Goal: Transaction & Acquisition: Purchase product/service

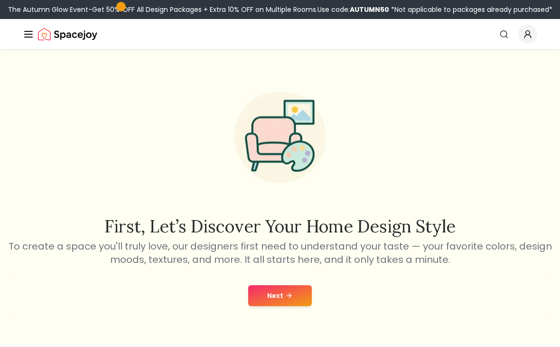
click at [273, 288] on button "Next" at bounding box center [280, 295] width 64 height 21
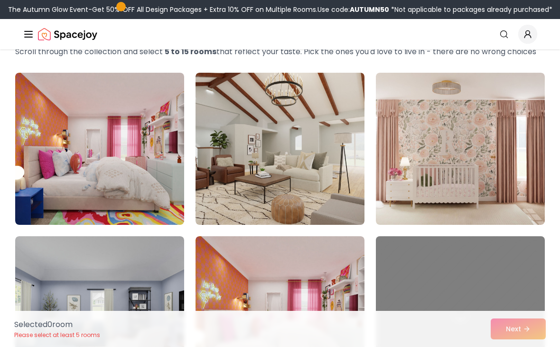
click at [73, 124] on img at bounding box center [99, 149] width 169 height 152
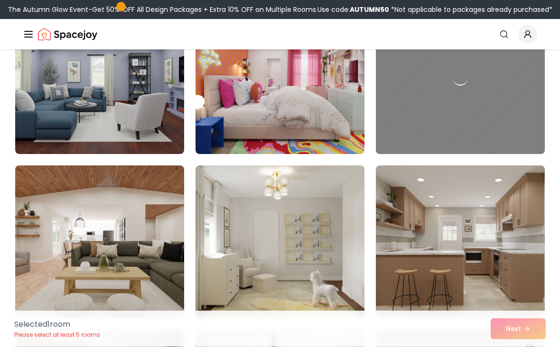
click at [527, 339] on div "Selected 1 room Please select at least 5 rooms Next" at bounding box center [280, 329] width 547 height 36
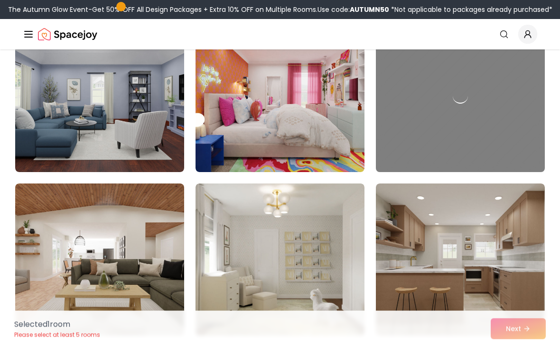
click at [449, 212] on img at bounding box center [460, 260] width 169 height 152
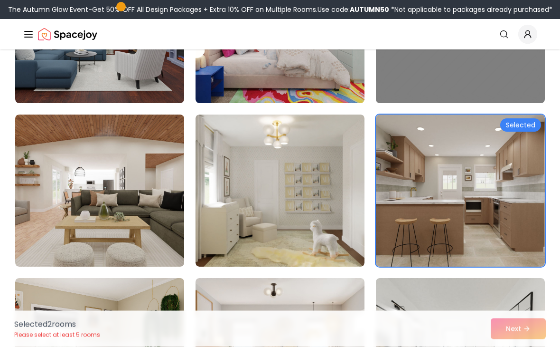
scroll to position [341, 0]
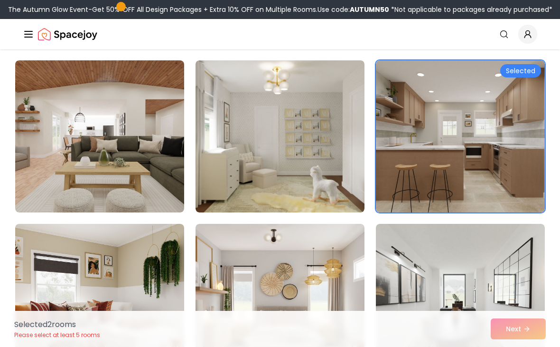
click at [130, 174] on img at bounding box center [99, 136] width 169 height 152
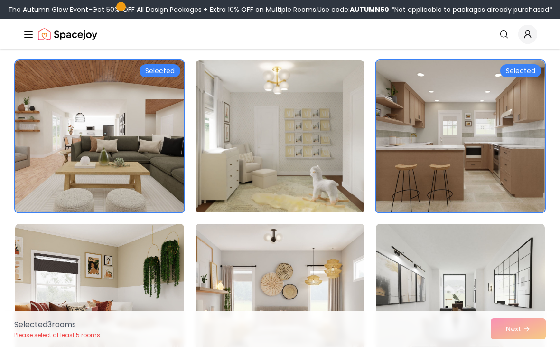
click at [152, 267] on img at bounding box center [99, 300] width 169 height 152
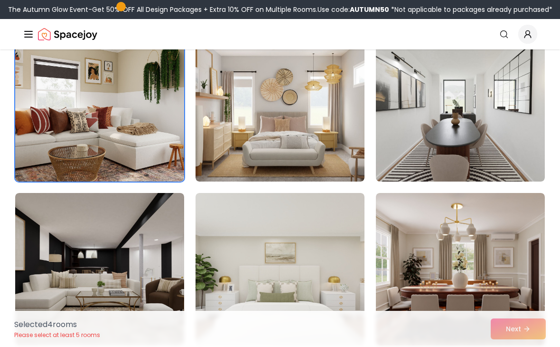
scroll to position [603, 0]
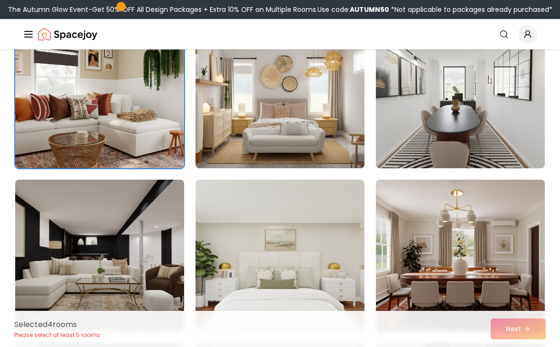
click at [341, 106] on img at bounding box center [280, 92] width 169 height 152
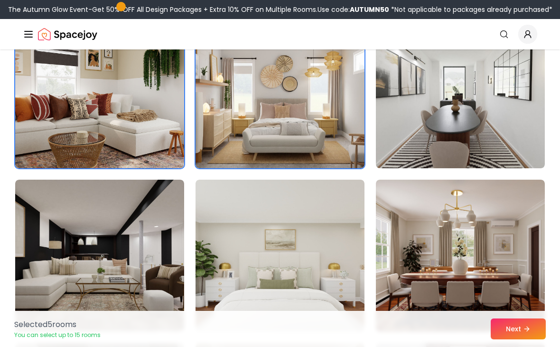
click at [500, 339] on button "Next" at bounding box center [518, 328] width 55 height 21
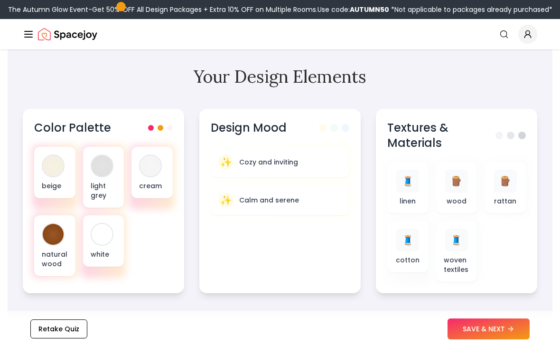
scroll to position [342, 0]
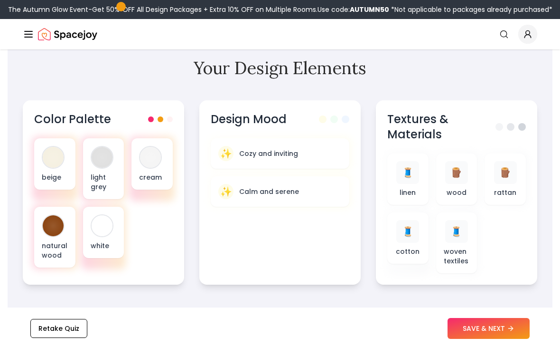
click at [518, 334] on div "Retake Quiz SAVE & NEXT" at bounding box center [280, 329] width 545 height 36
click at [504, 339] on button "SAVE & NEXT" at bounding box center [489, 328] width 82 height 21
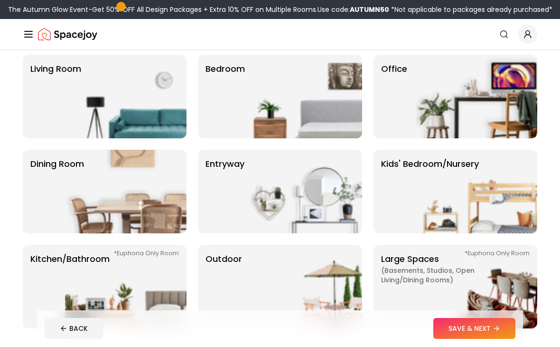
scroll to position [76, 0]
click at [496, 169] on img at bounding box center [477, 192] width 122 height 84
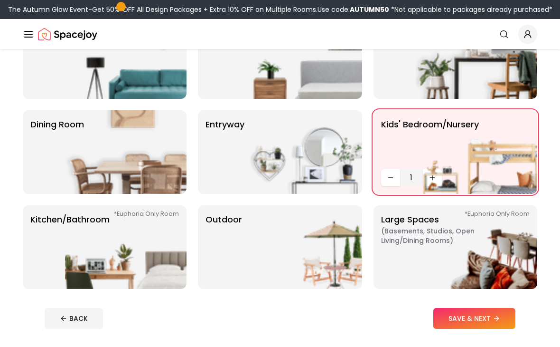
scroll to position [116, 0]
click at [495, 314] on button "SAVE & NEXT" at bounding box center [474, 318] width 82 height 21
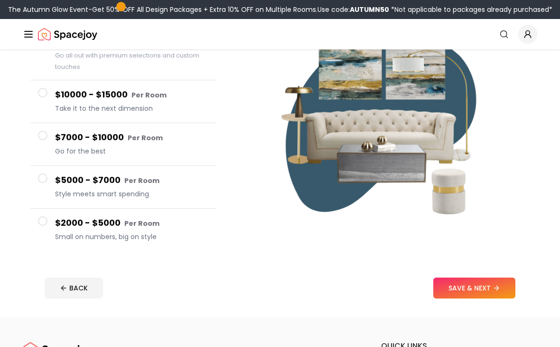
scroll to position [134, 0]
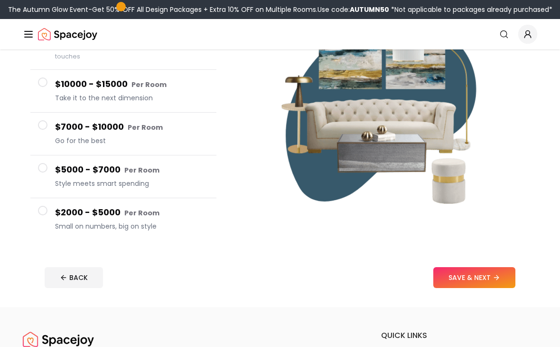
click at [132, 213] on small "Per Room" at bounding box center [141, 212] width 35 height 9
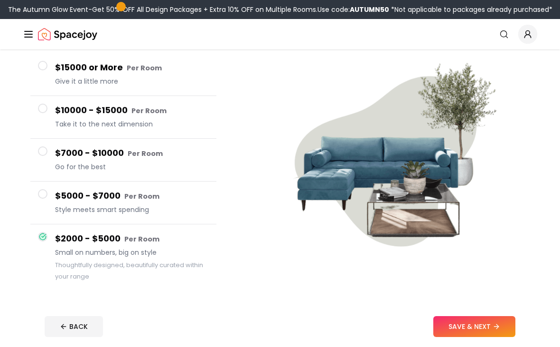
scroll to position [86, 0]
click at [477, 333] on button "SAVE & NEXT" at bounding box center [474, 325] width 82 height 21
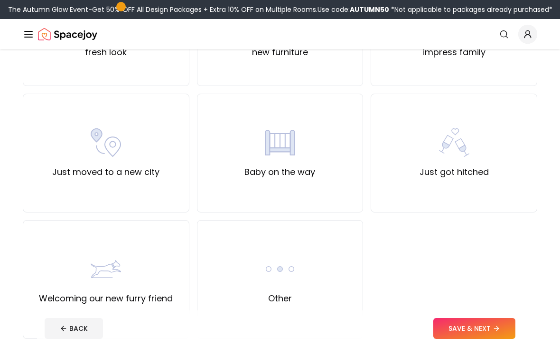
scroll to position [291, 0]
click at [315, 289] on div "Other" at bounding box center [280, 278] width 167 height 119
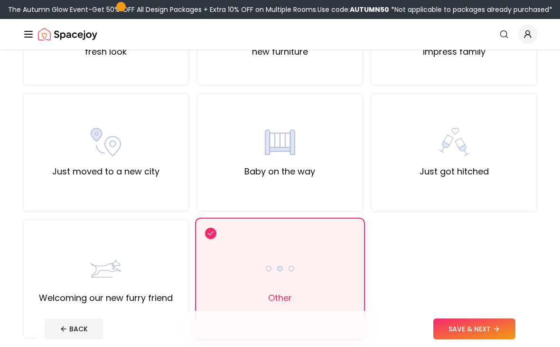
click at [508, 339] on button "SAVE & NEXT" at bounding box center [474, 328] width 82 height 21
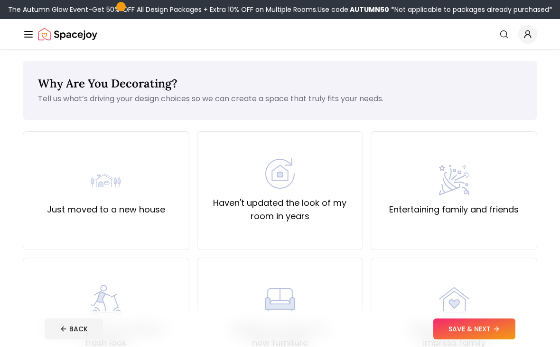
scroll to position [311, 0]
